Goal: Transaction & Acquisition: Purchase product/service

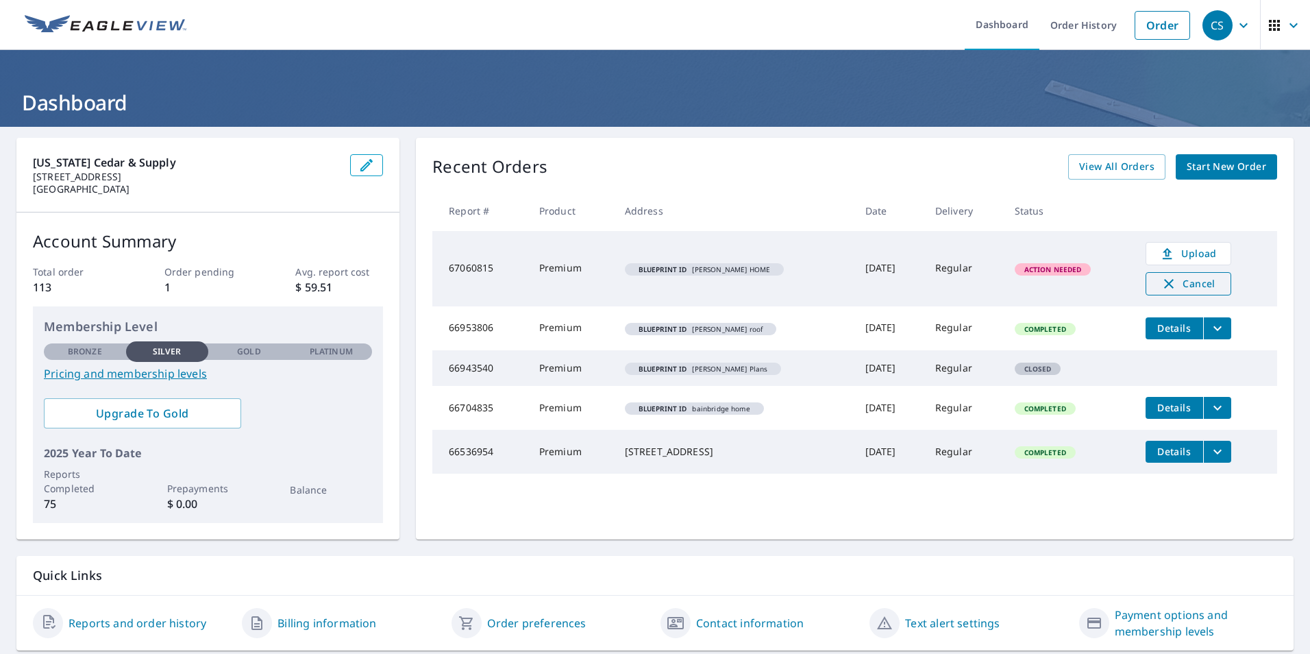
click at [1172, 281] on span "Cancel" at bounding box center [1188, 283] width 57 height 16
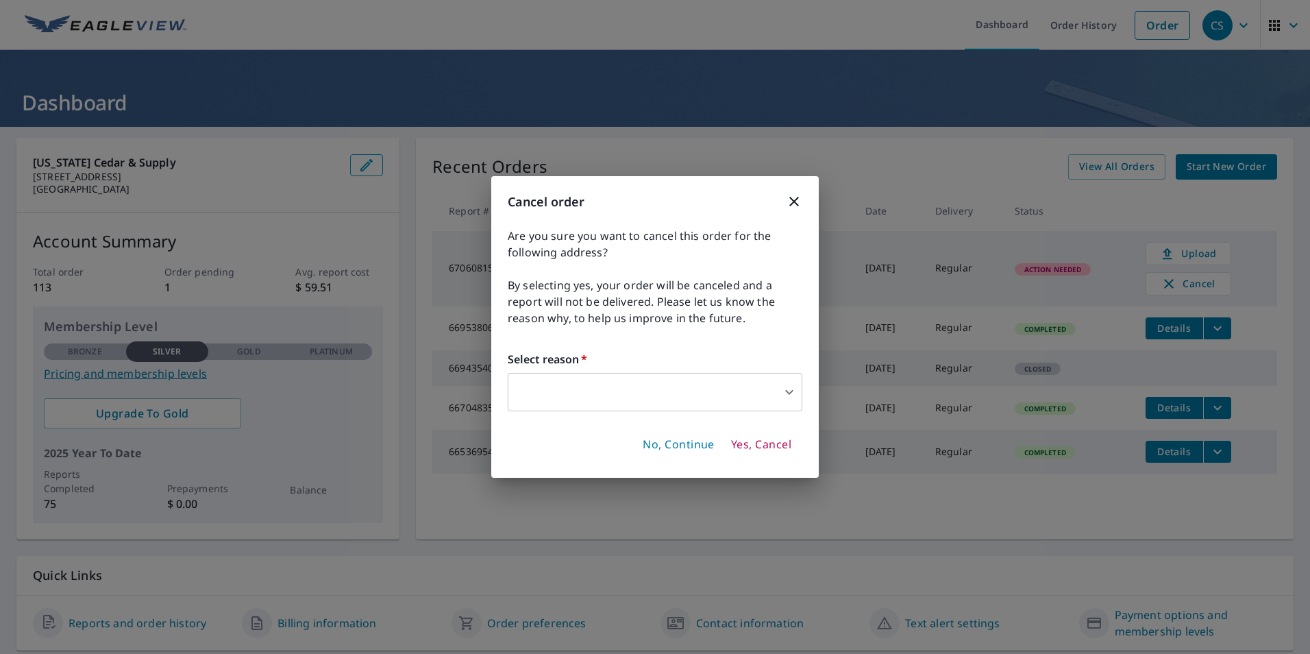
click at [743, 390] on body "CS CS Dashboard Order History Order CS Dashboard [US_STATE] Cedar & Supply [STR…" at bounding box center [655, 327] width 1310 height 654
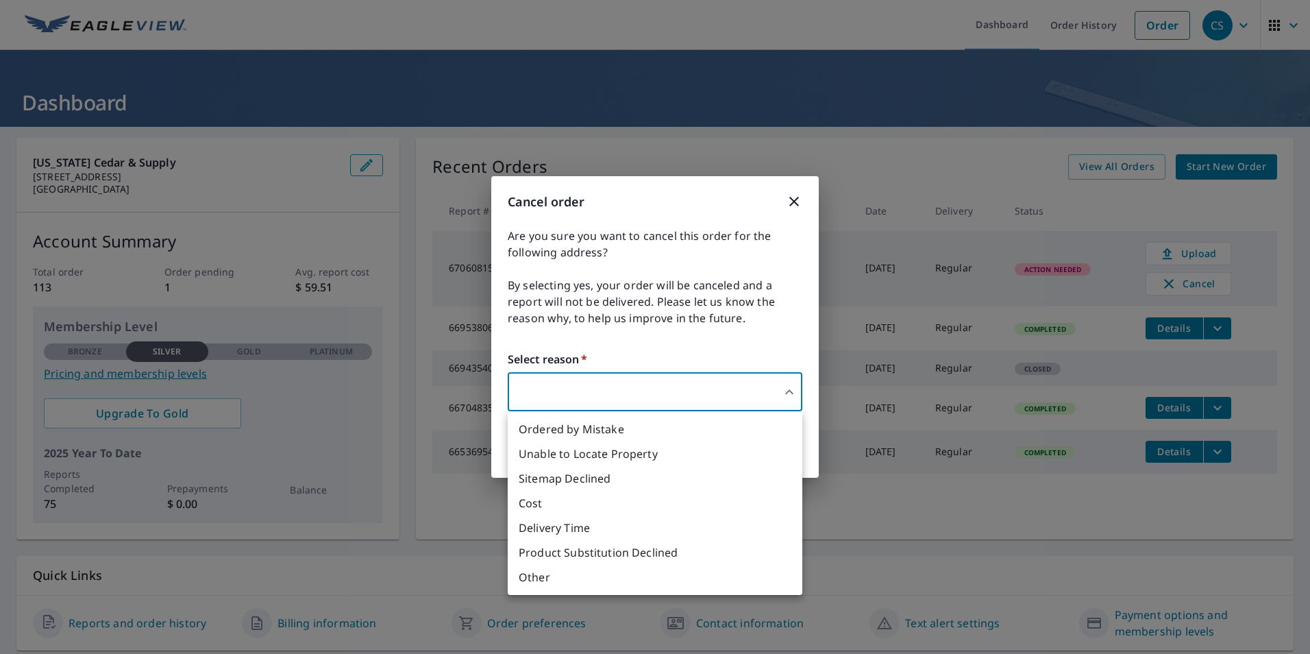
click at [567, 549] on li "Product Substitution Declined" at bounding box center [655, 552] width 295 height 25
type input "35"
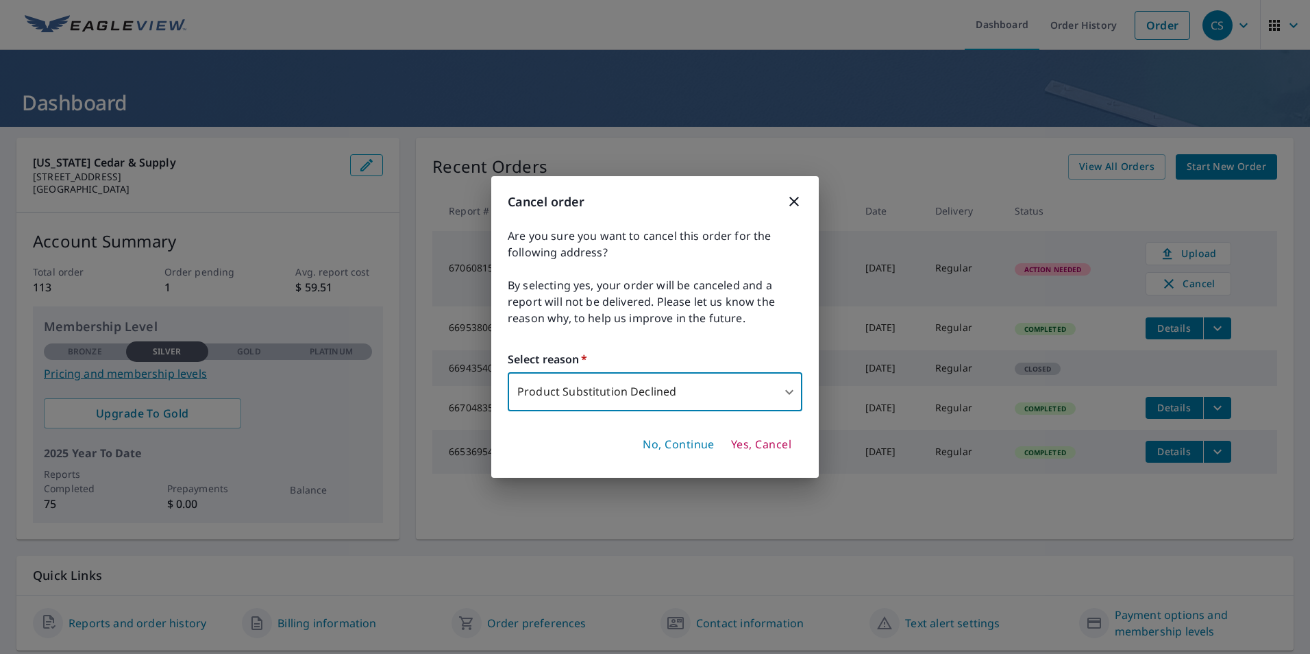
click at [739, 445] on span "Yes, Cancel" at bounding box center [761, 444] width 60 height 15
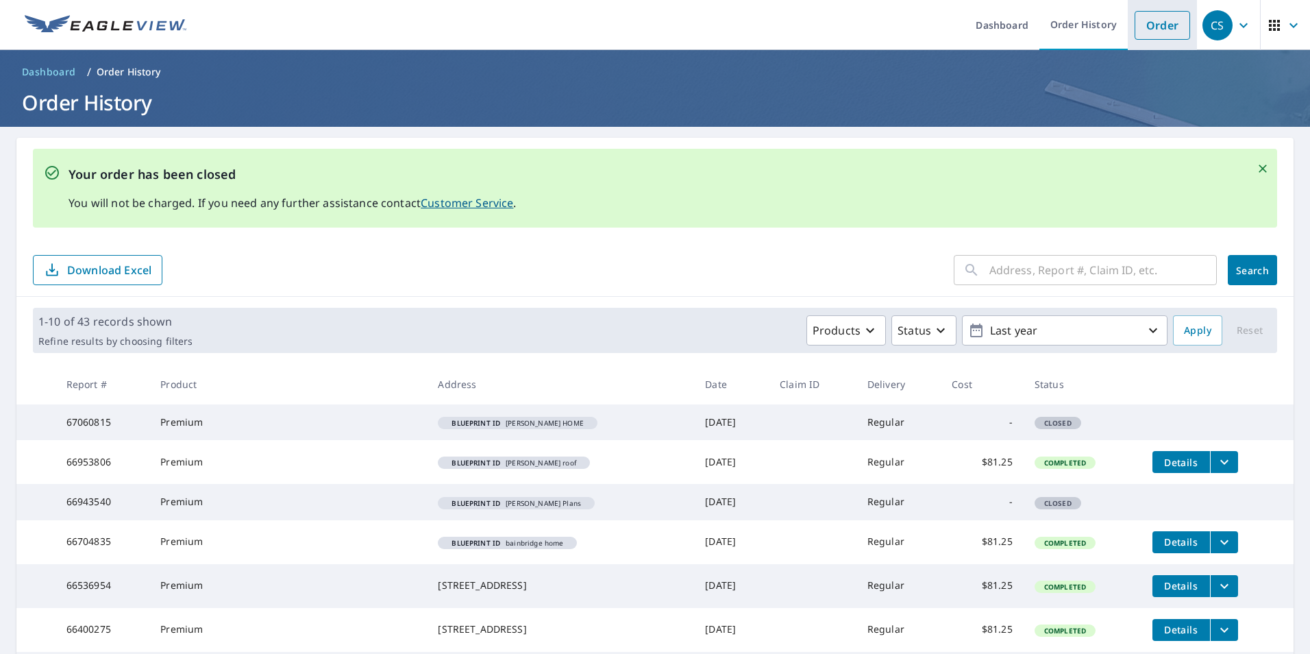
click at [1140, 38] on link "Order" at bounding box center [1162, 25] width 55 height 29
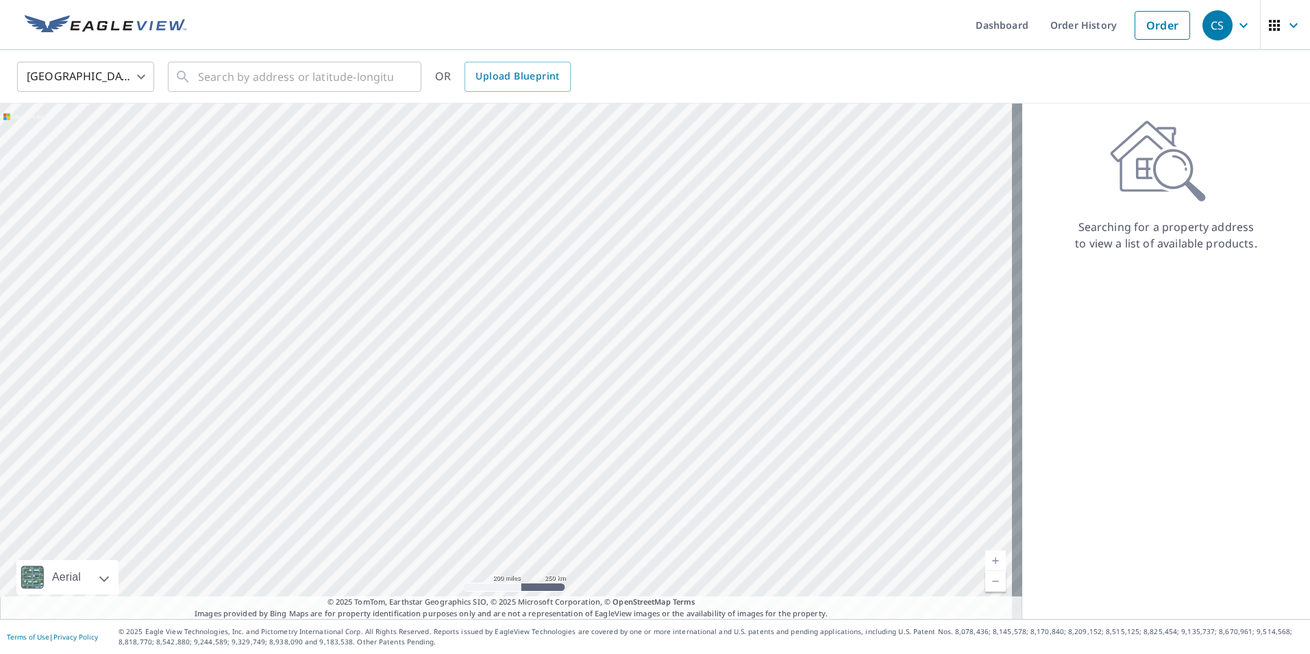
click at [536, 92] on div "United States [GEOGRAPHIC_DATA] ​ ​ OR Upload Blueprint" at bounding box center [655, 76] width 1310 height 53
click at [529, 80] on span "Upload Blueprint" at bounding box center [517, 76] width 84 height 17
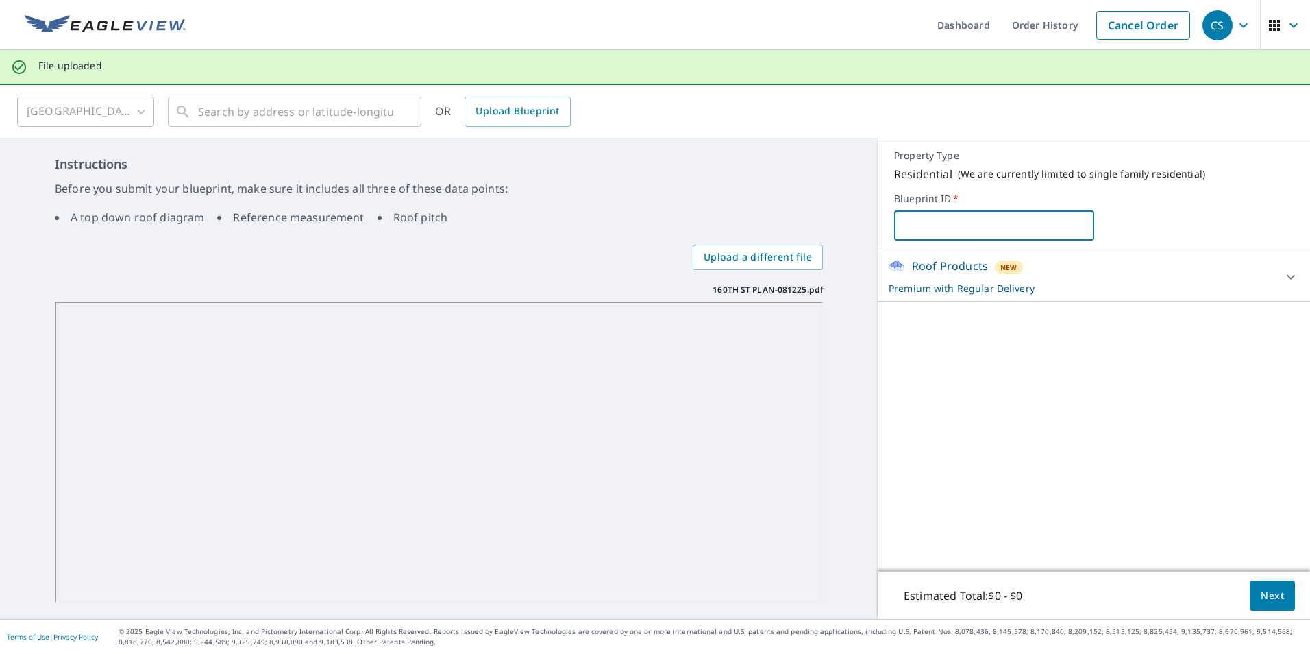
click at [915, 219] on input "text" at bounding box center [993, 225] width 199 height 38
type input "[PERSON_NAME]"
click at [1118, 291] on p "Premium with Regular Delivery" at bounding box center [1082, 288] width 386 height 14
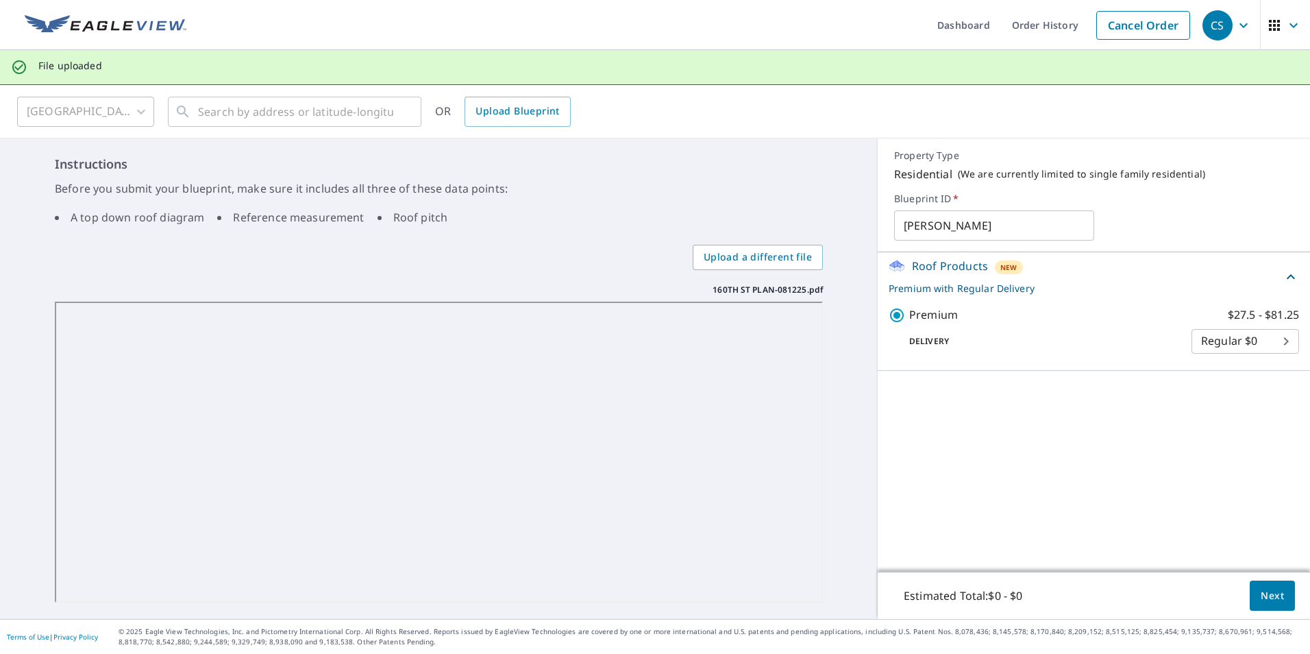
click at [1118, 291] on p "Premium with Regular Delivery" at bounding box center [1086, 288] width 394 height 14
click at [1017, 275] on div "Roof Products New Premium with Regular Delivery" at bounding box center [1082, 277] width 386 height 38
click at [1155, 280] on div "Roof Products New Premium with Regular Delivery" at bounding box center [1086, 277] width 394 height 38
click at [1261, 594] on span "Next" at bounding box center [1272, 595] width 23 height 17
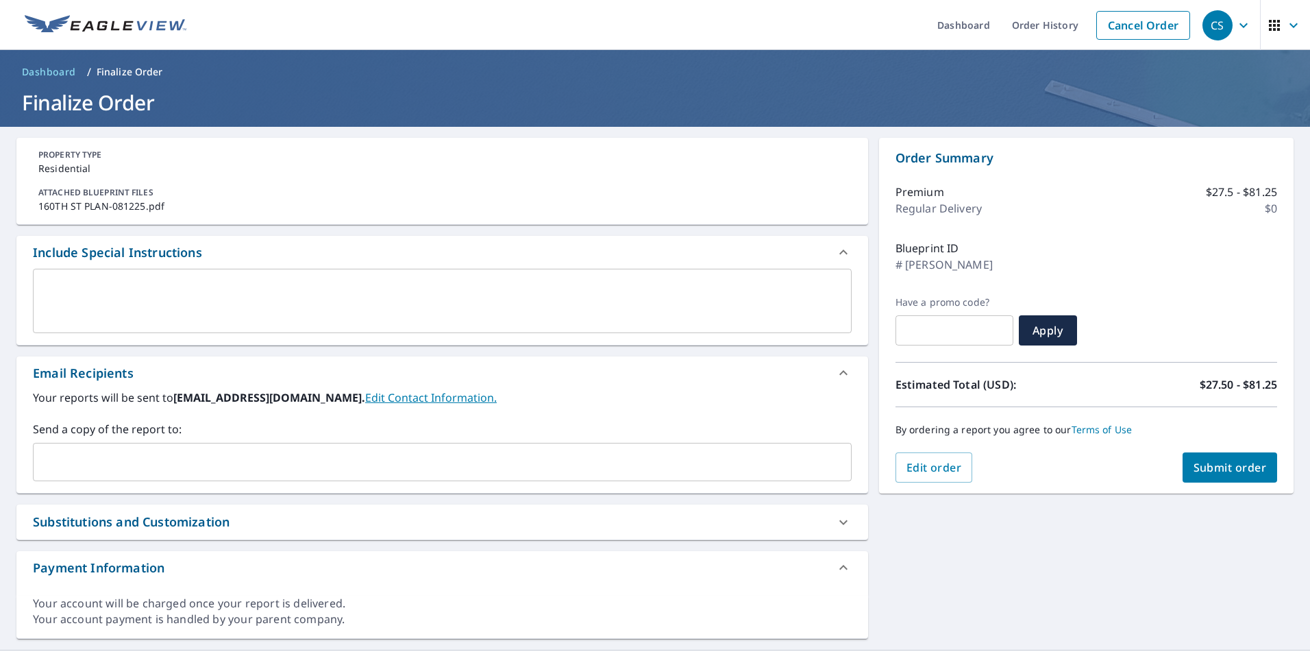
click at [1207, 466] on span "Submit order" at bounding box center [1230, 467] width 73 height 15
